Goal: Task Accomplishment & Management: Complete application form

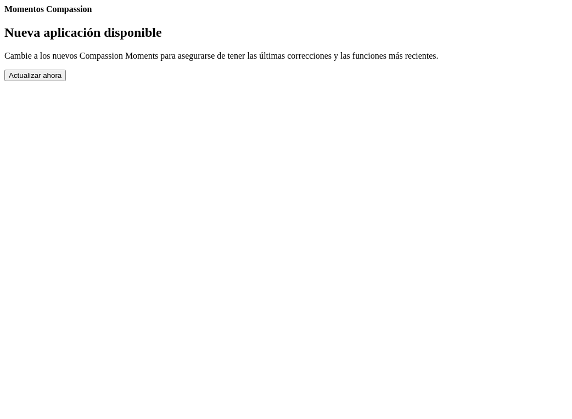
click at [66, 81] on button "Actualizar ahora" at bounding box center [34, 76] width 61 height 12
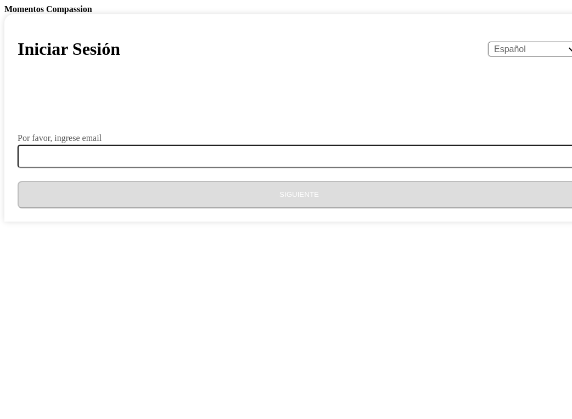
select select "es"
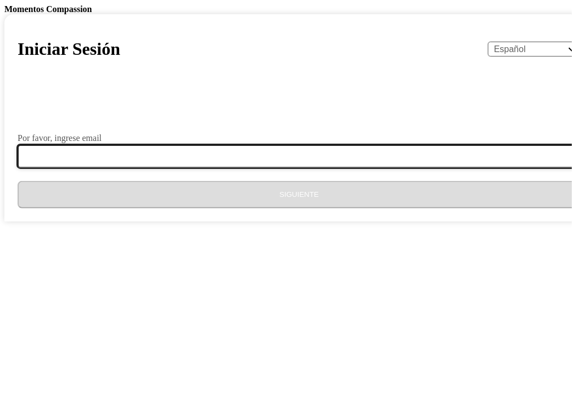
click at [170, 168] on input "Por favor, ingrese email" at bounding box center [306, 156] width 576 height 23
type input "[EMAIL_ADDRESS][DOMAIN_NAME]"
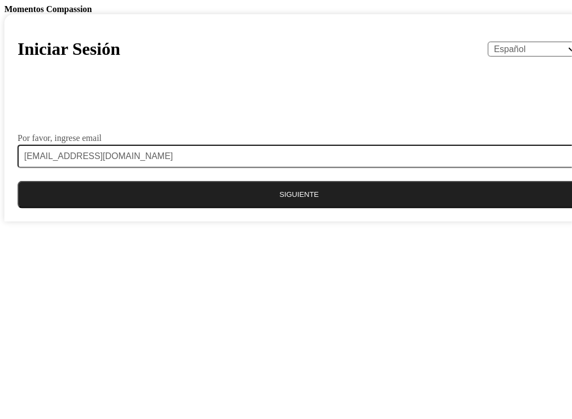
click at [270, 209] on button "Siguiente" at bounding box center [299, 194] width 563 height 27
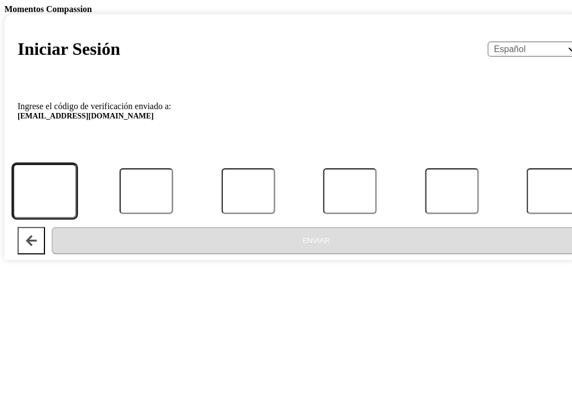
click at [76, 219] on input "Código" at bounding box center [45, 191] width 64 height 55
type input "9"
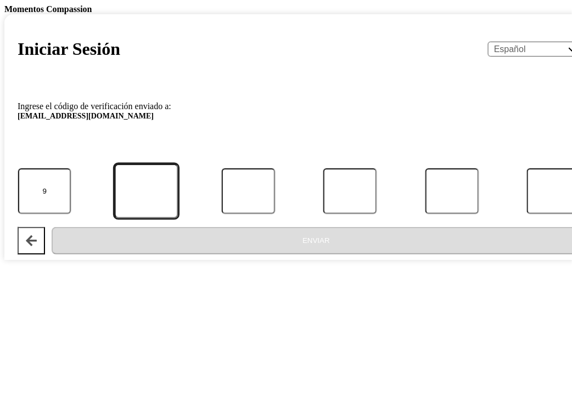
type input "4"
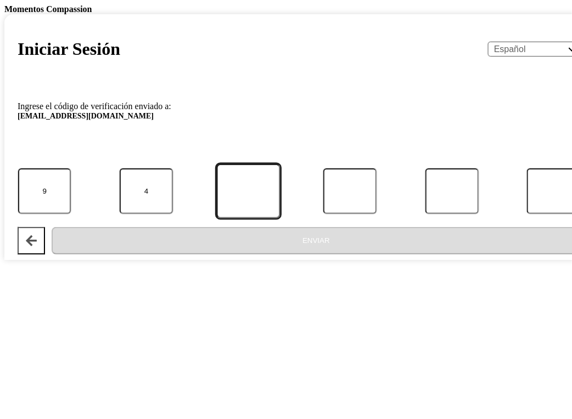
type input "8"
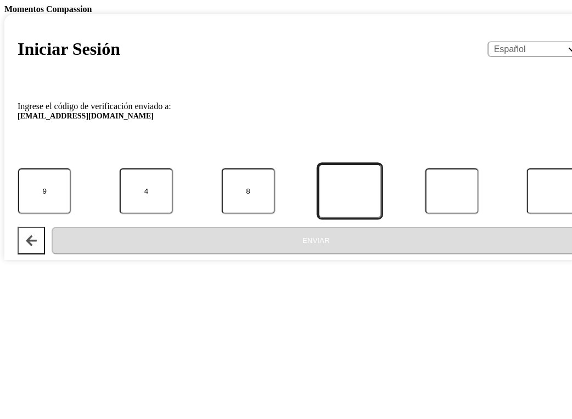
type input "7"
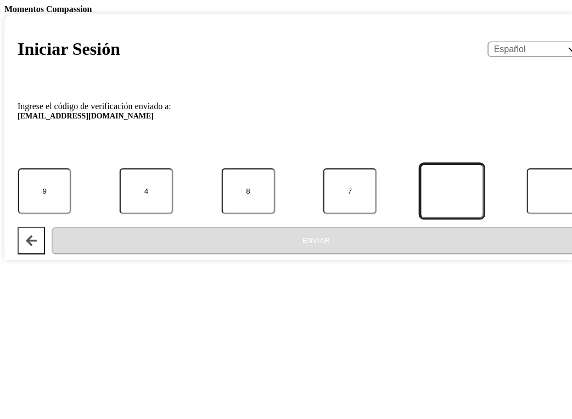
type input "4"
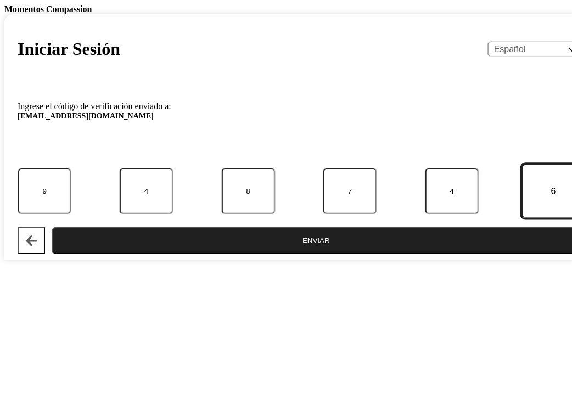
type input "6"
click at [305, 255] on button "Enviar" at bounding box center [316, 240] width 529 height 27
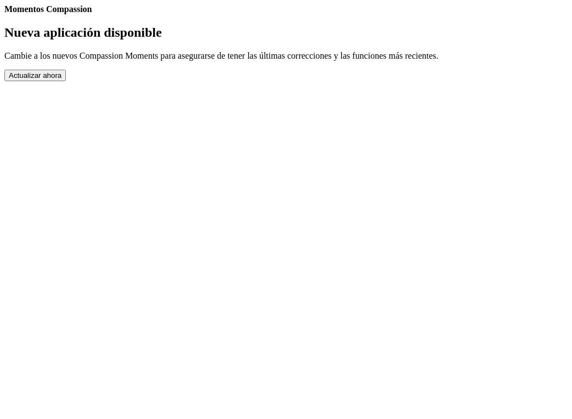
click at [486, 81] on body "Momentos Compassion Nueva aplicación disponible Cambie a los nuevos Compassion …" at bounding box center [285, 42] width 563 height 77
click at [66, 81] on button "Actualizar ahora" at bounding box center [34, 76] width 61 height 12
